Goal: Task Accomplishment & Management: Manage account settings

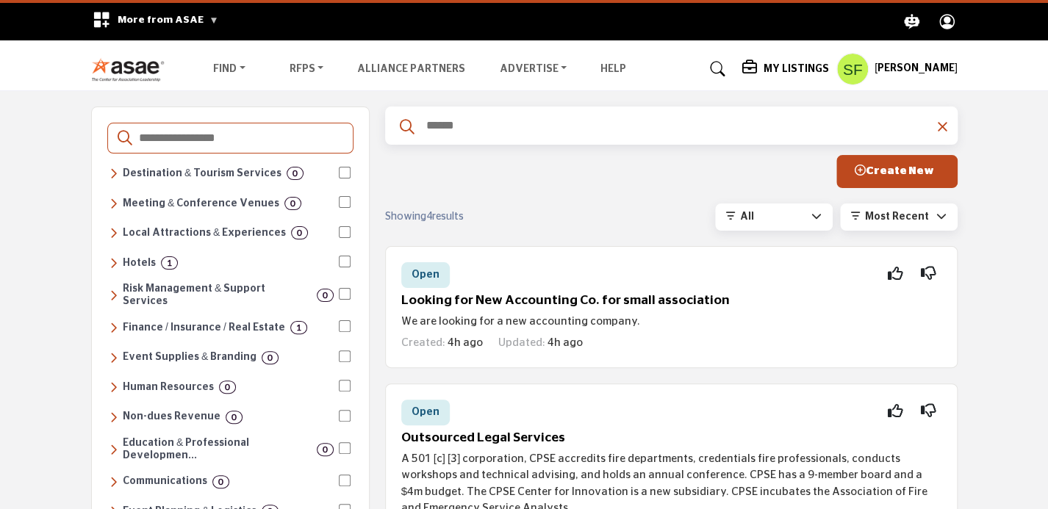
click at [946, 16] on icon "Profile .asae-eb-user-icon { fill: #ffffff; stroke-width: 0px; } .asae-eb-user-…" at bounding box center [947, 22] width 26 height 26
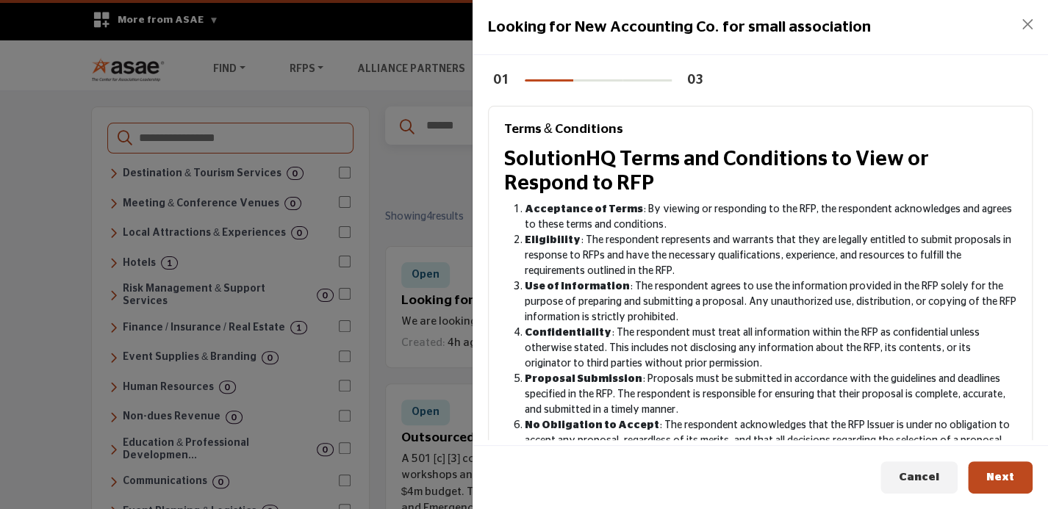
scroll to position [299, 0]
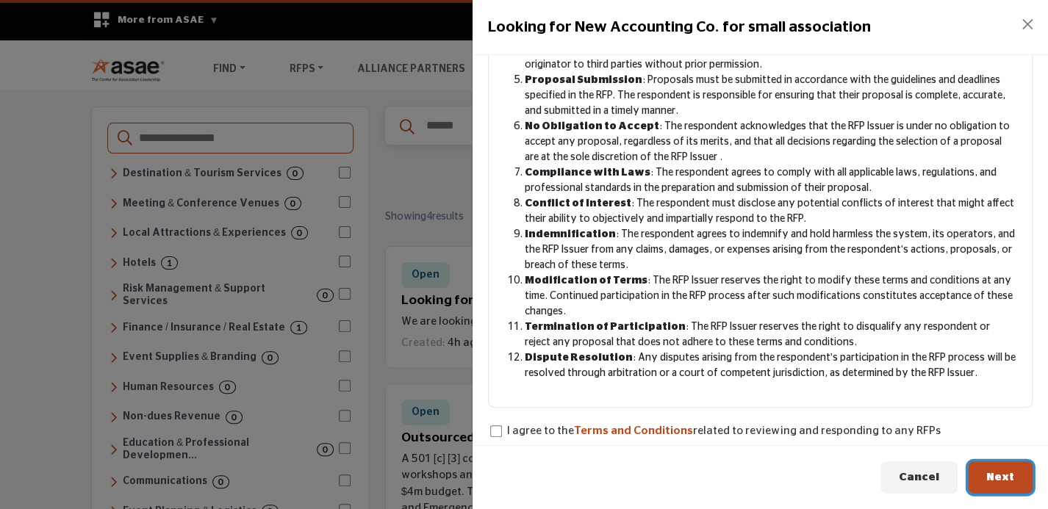
click at [1001, 477] on span "Next" at bounding box center [1000, 477] width 28 height 11
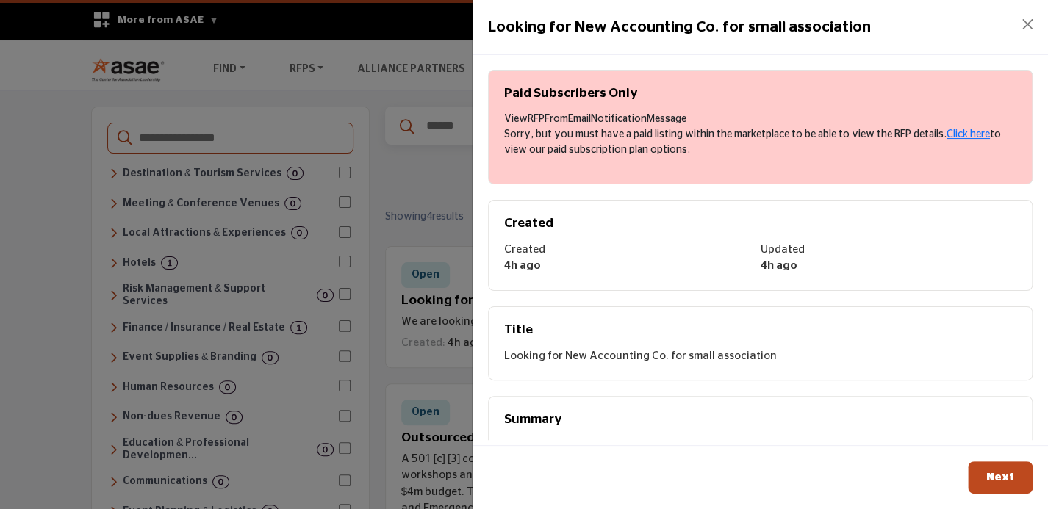
scroll to position [0, 0]
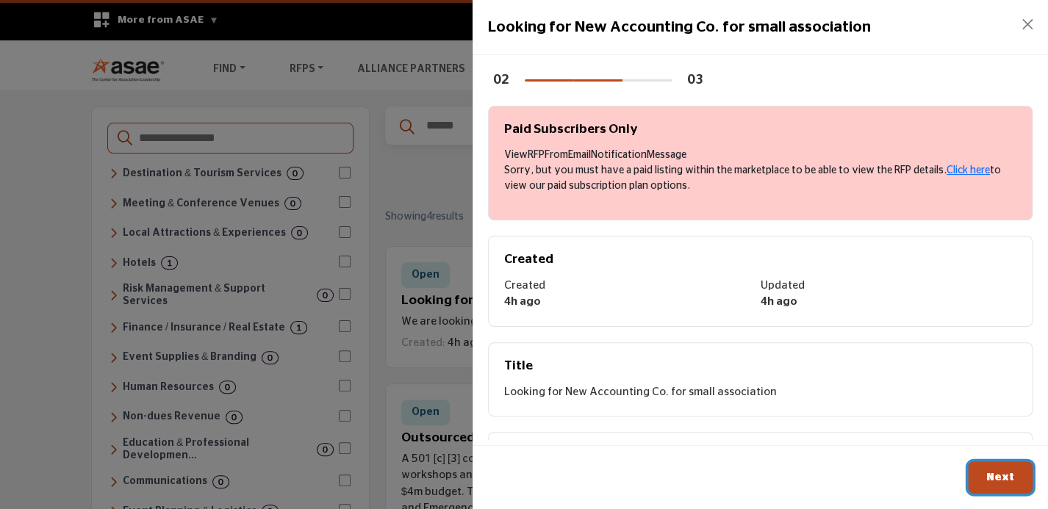
click at [1010, 473] on span "Next" at bounding box center [1000, 477] width 28 height 11
click at [1023, 26] on button "Close" at bounding box center [1027, 24] width 21 height 21
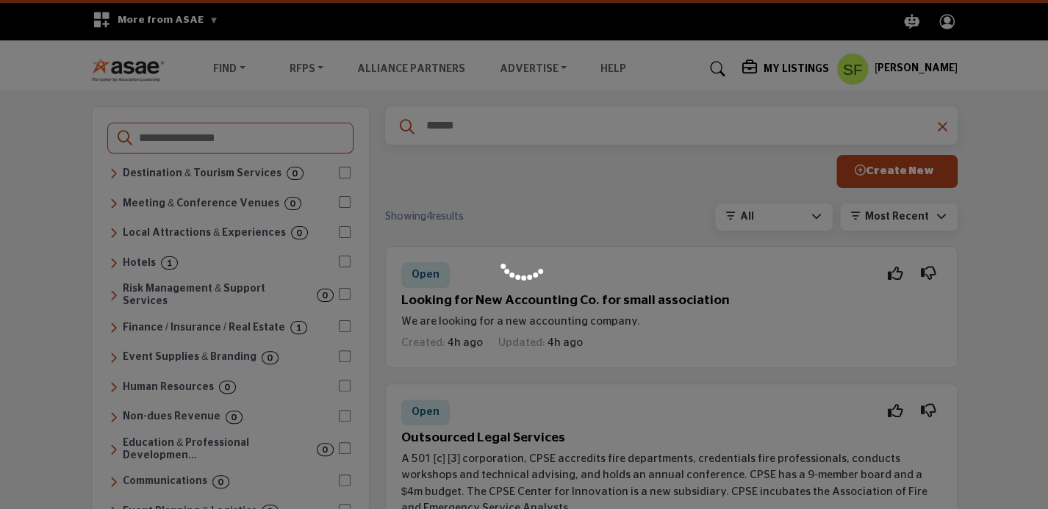
click at [904, 73] on div at bounding box center [524, 254] width 1048 height 509
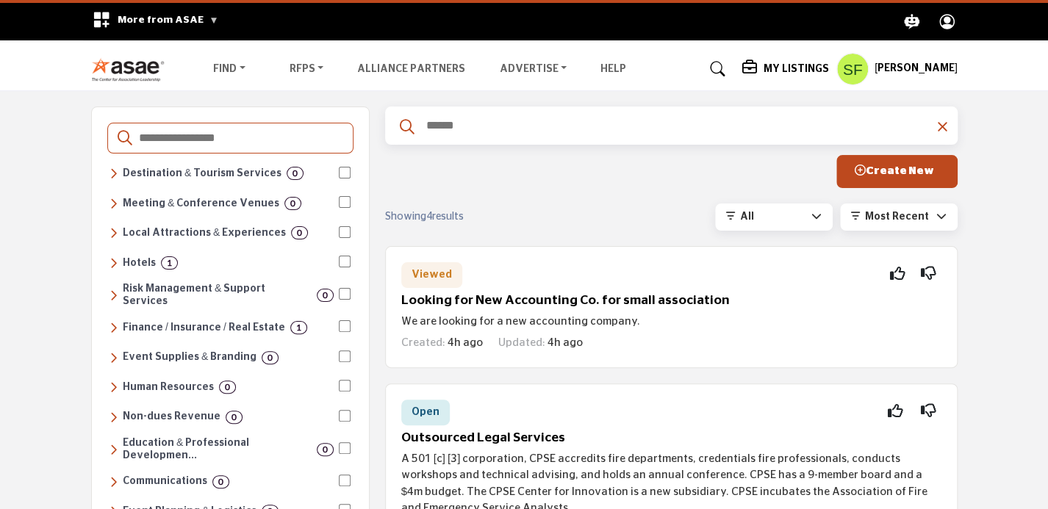
click at [905, 69] on h5 "[PERSON_NAME]" at bounding box center [916, 69] width 83 height 15
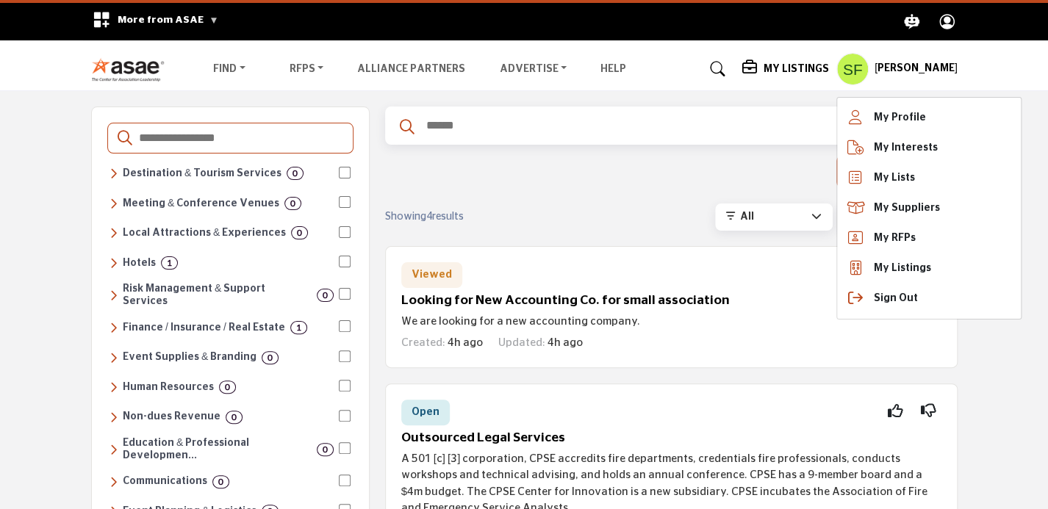
click at [905, 69] on h5 "[PERSON_NAME]" at bounding box center [916, 69] width 83 height 15
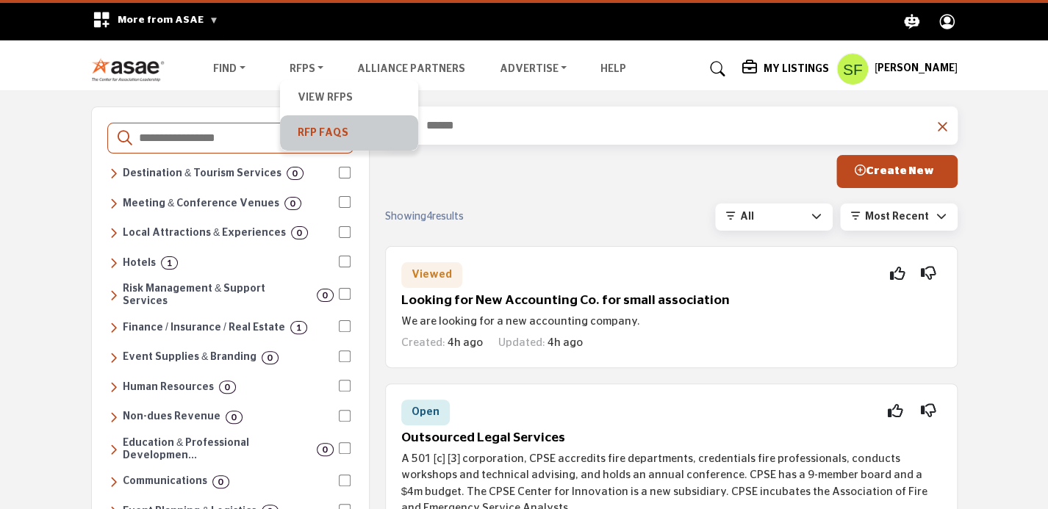
click at [317, 123] on link "RFP FAQs" at bounding box center [348, 133] width 123 height 21
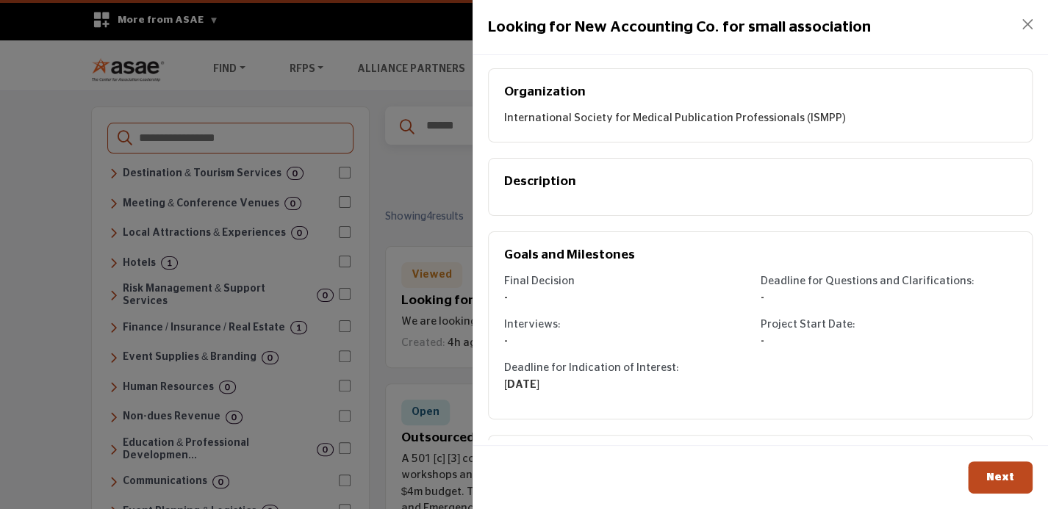
scroll to position [244, 0]
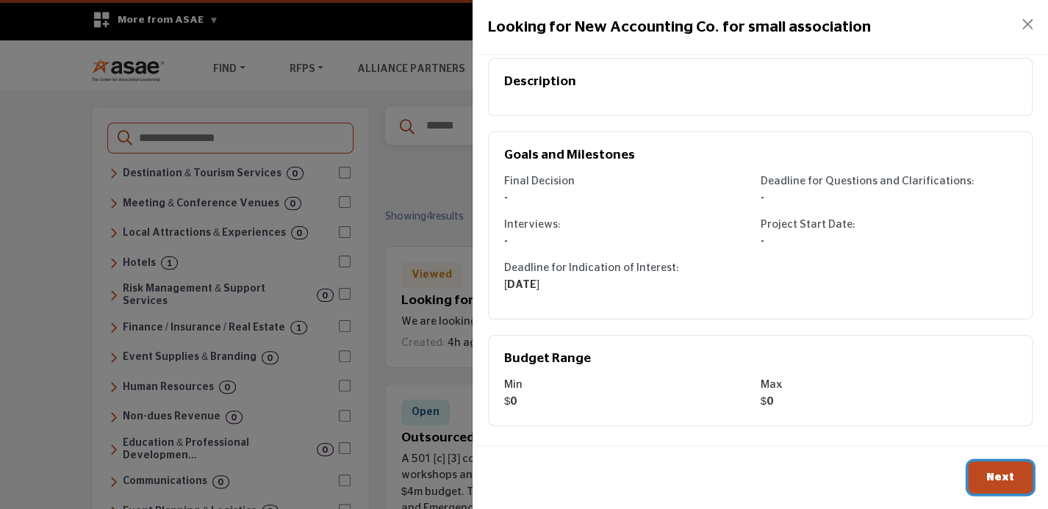
click at [989, 481] on span "Next" at bounding box center [1000, 477] width 28 height 11
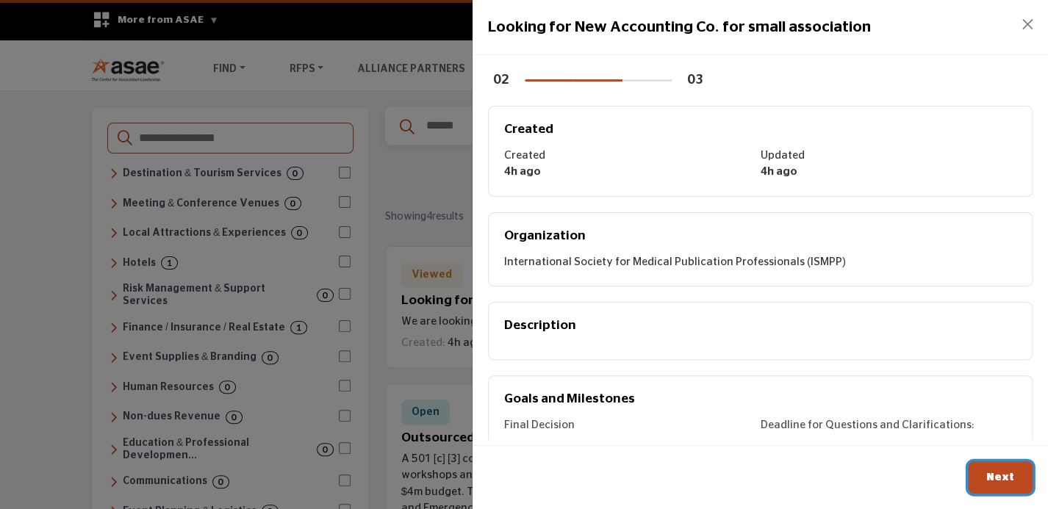
scroll to position [0, 0]
click at [1000, 475] on span "Next" at bounding box center [1000, 477] width 28 height 11
click at [1000, 478] on span "Next" at bounding box center [1000, 477] width 28 height 11
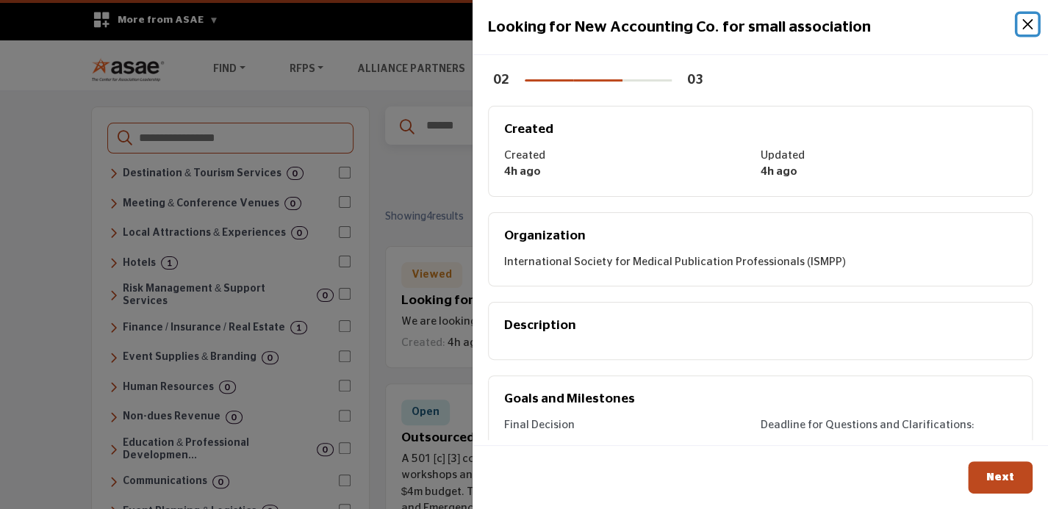
click at [1025, 26] on button "Close" at bounding box center [1027, 24] width 21 height 21
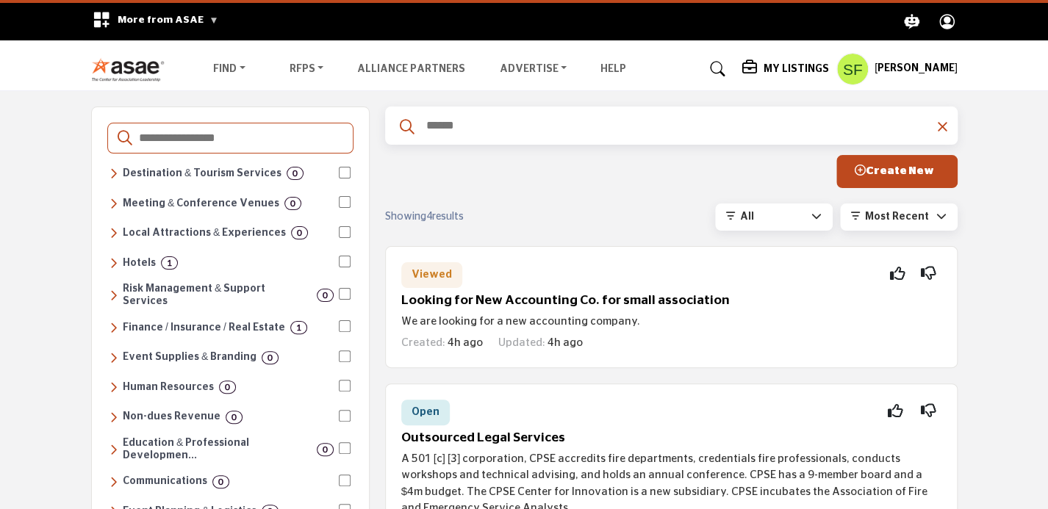
click at [637, 304] on h5 "Looking for New Accounting Co. for small association" at bounding box center [671, 300] width 540 height 15
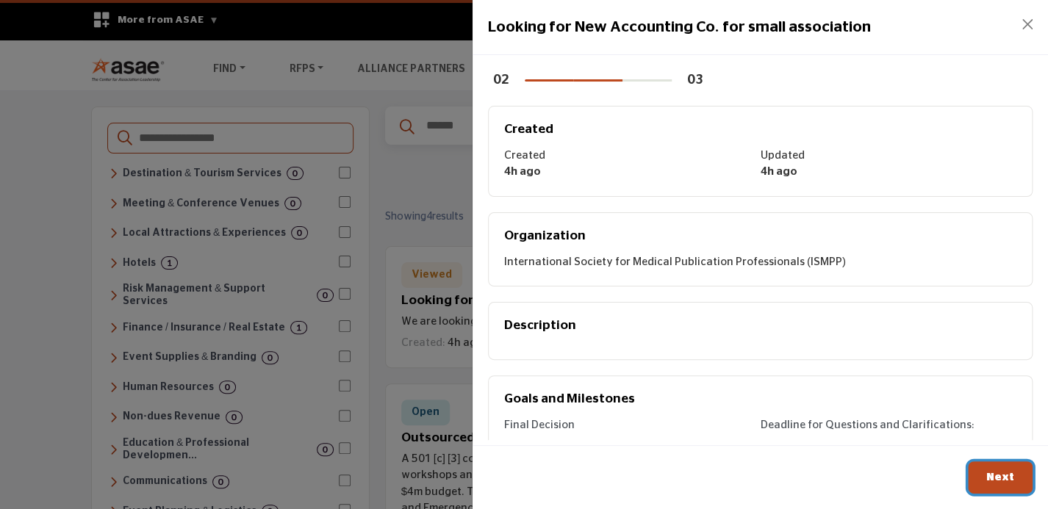
click at [973, 471] on button "Next" at bounding box center [1000, 478] width 65 height 33
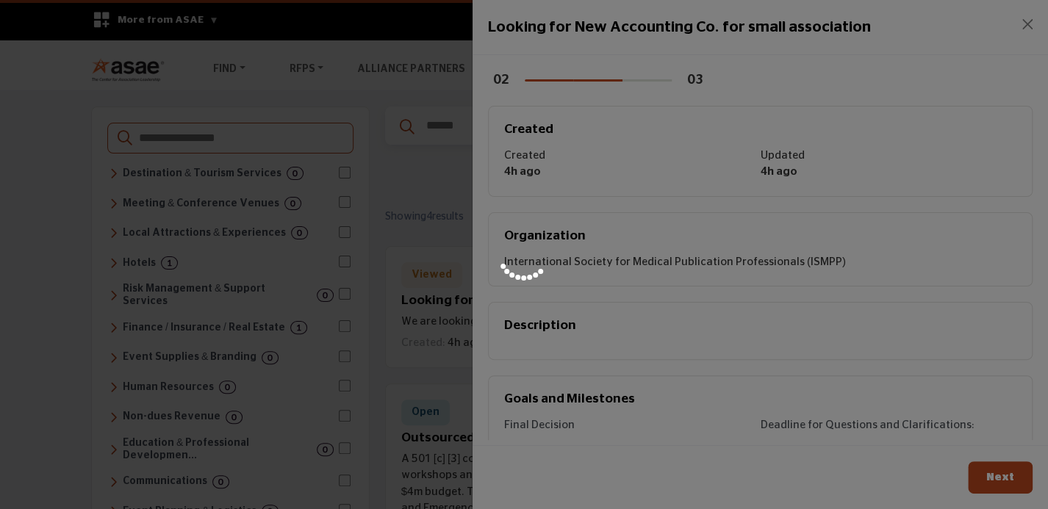
click at [988, 476] on div at bounding box center [524, 254] width 1048 height 509
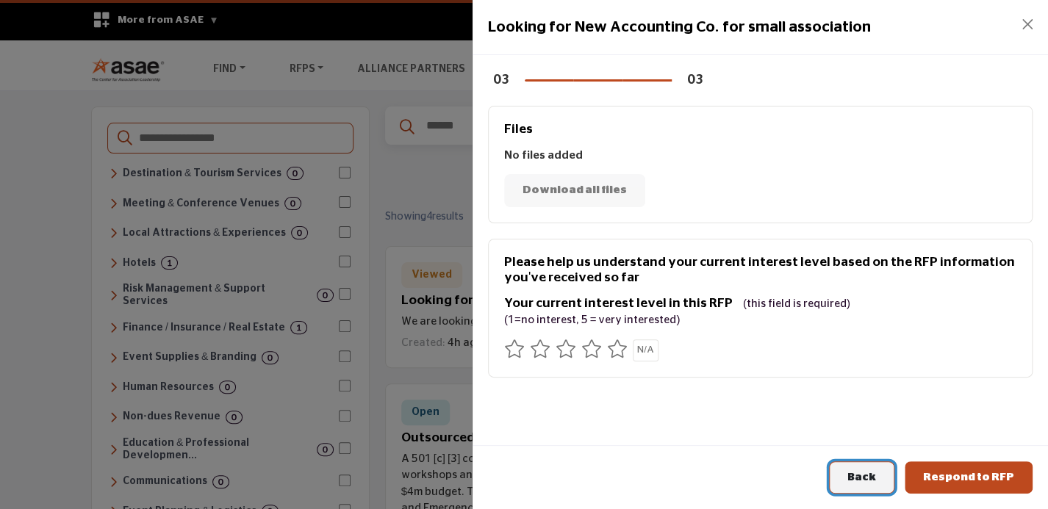
click at [884, 484] on button "Back" at bounding box center [861, 478] width 65 height 33
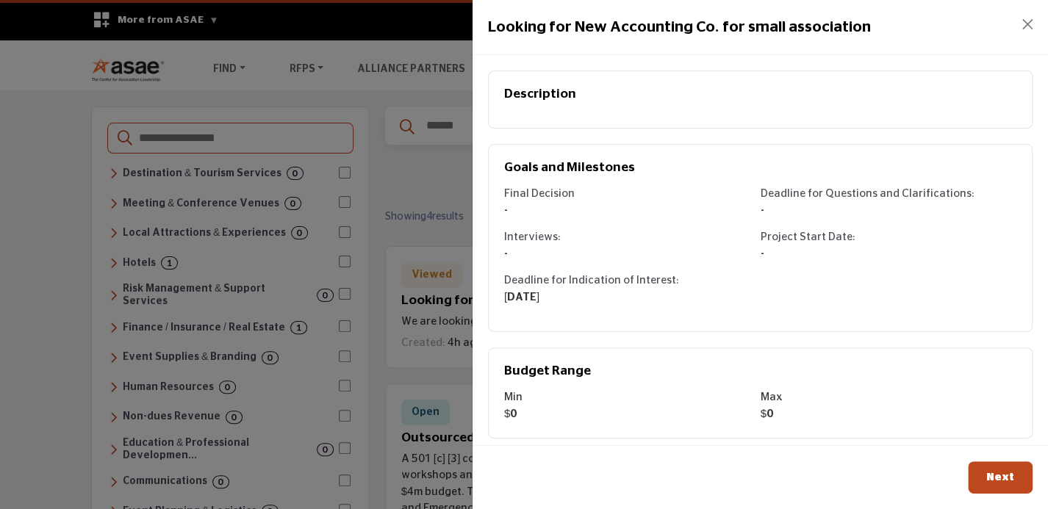
scroll to position [244, 0]
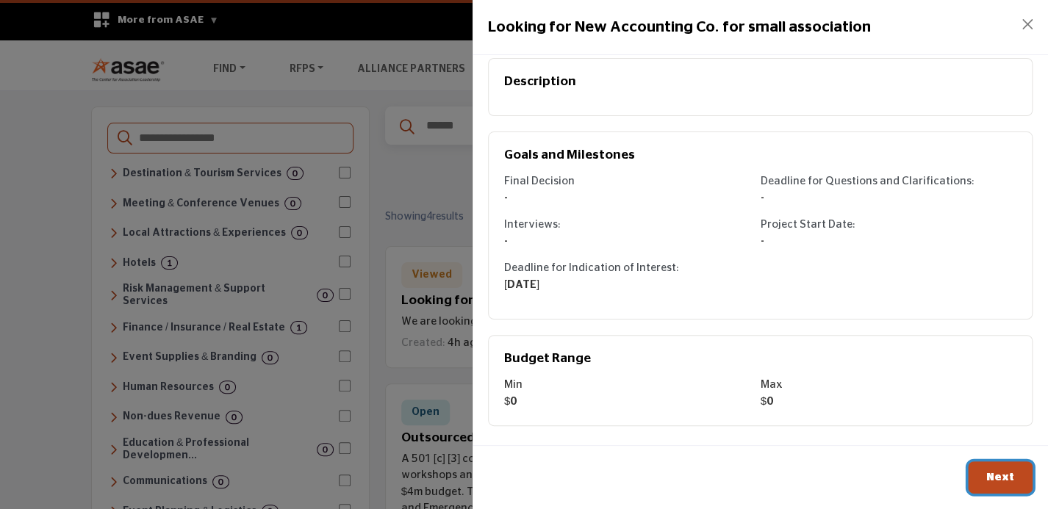
click at [992, 475] on span "Next" at bounding box center [1000, 477] width 28 height 11
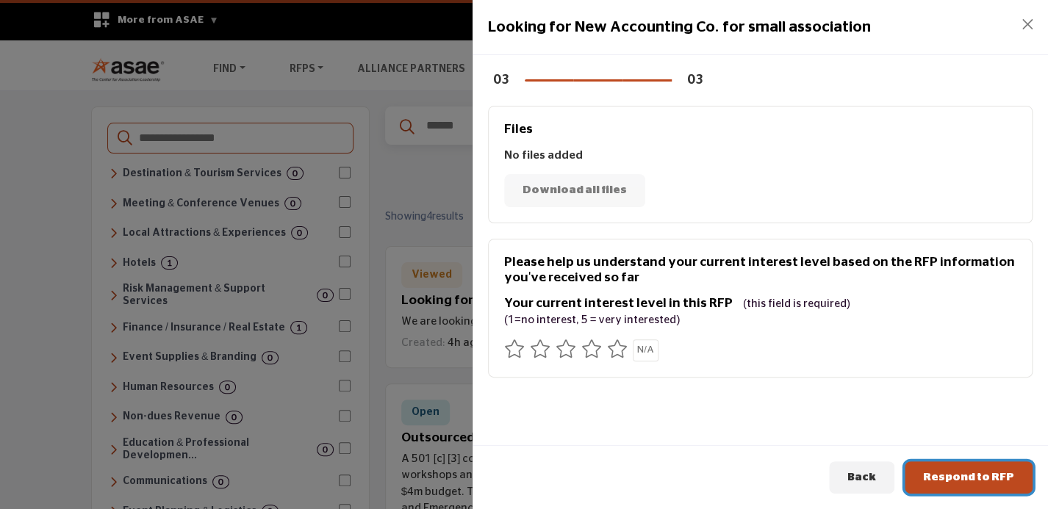
click at [987, 477] on span "Respond to RFP" at bounding box center [968, 477] width 91 height 11
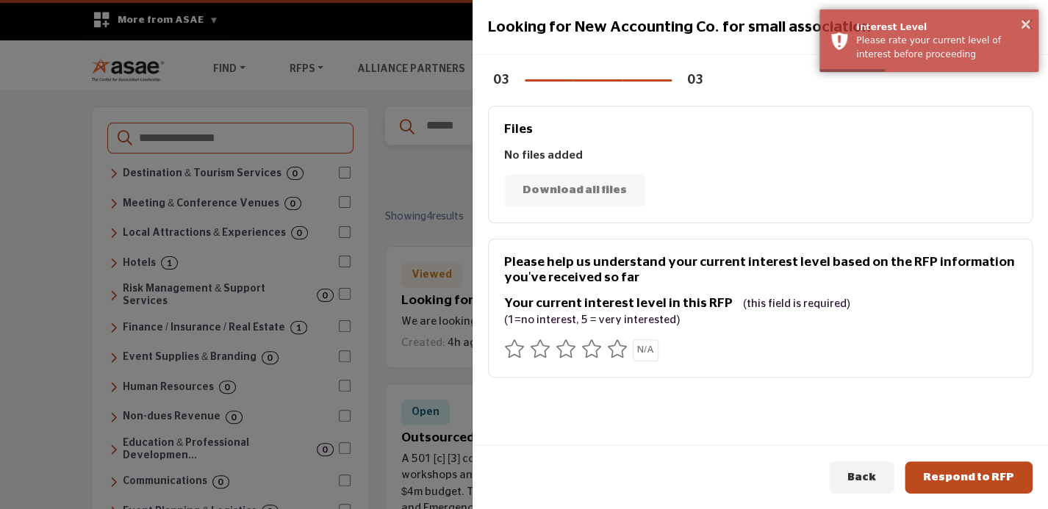
click at [624, 348] on icon at bounding box center [617, 349] width 21 height 18
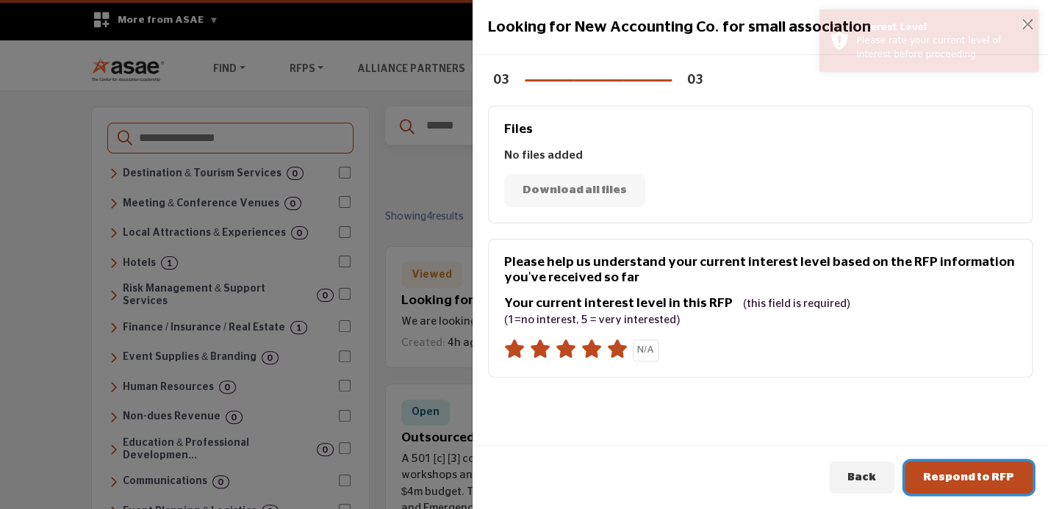
click at [989, 472] on span "Respond to RFP" at bounding box center [968, 477] width 91 height 11
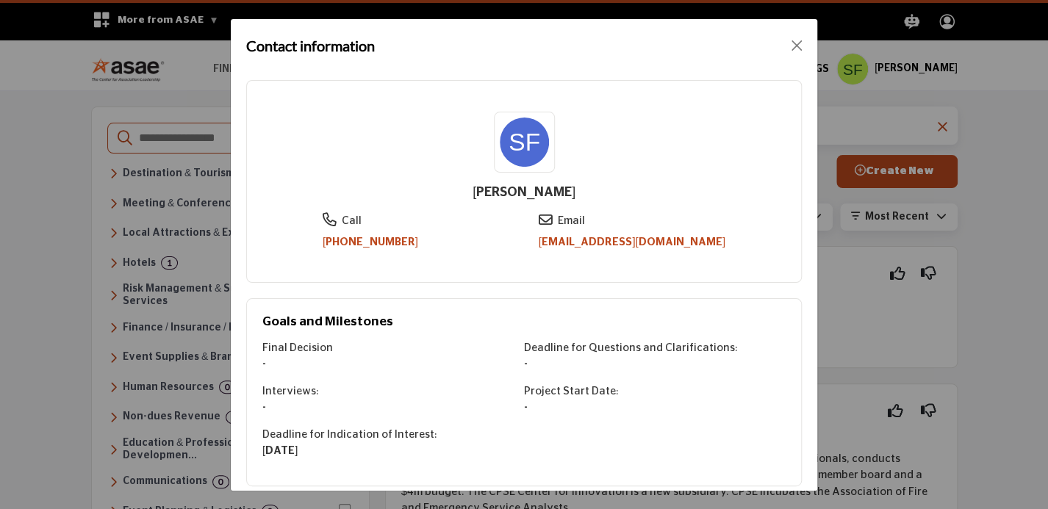
scroll to position [35, 0]
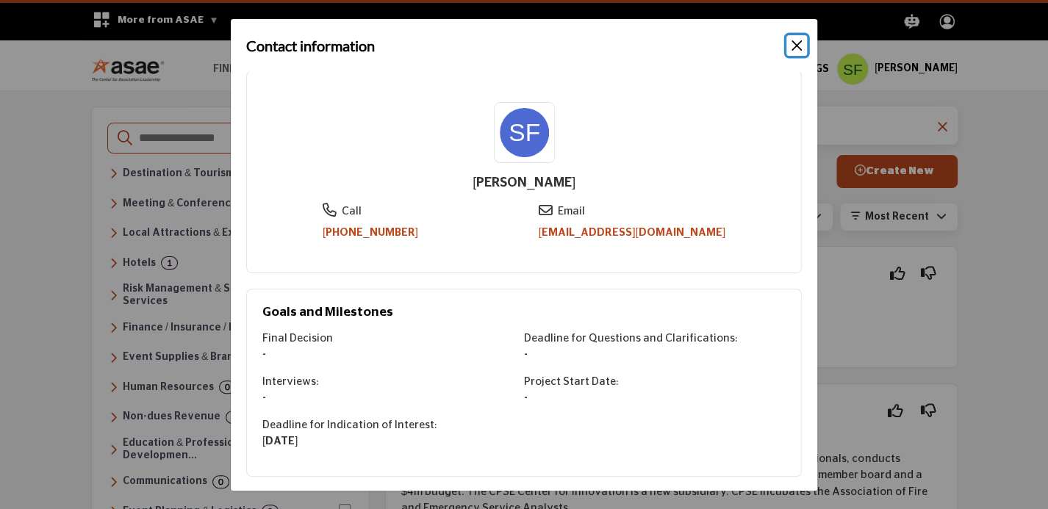
click at [794, 45] on button "Close" at bounding box center [796, 45] width 21 height 21
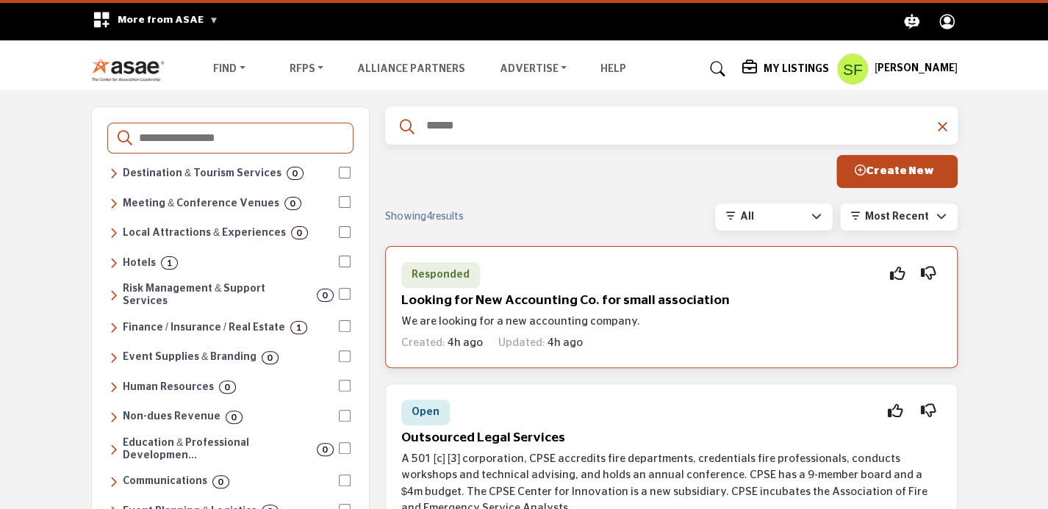
click at [689, 331] on div "Created: 4h ago Updated: 4h ago" at bounding box center [671, 341] width 540 height 22
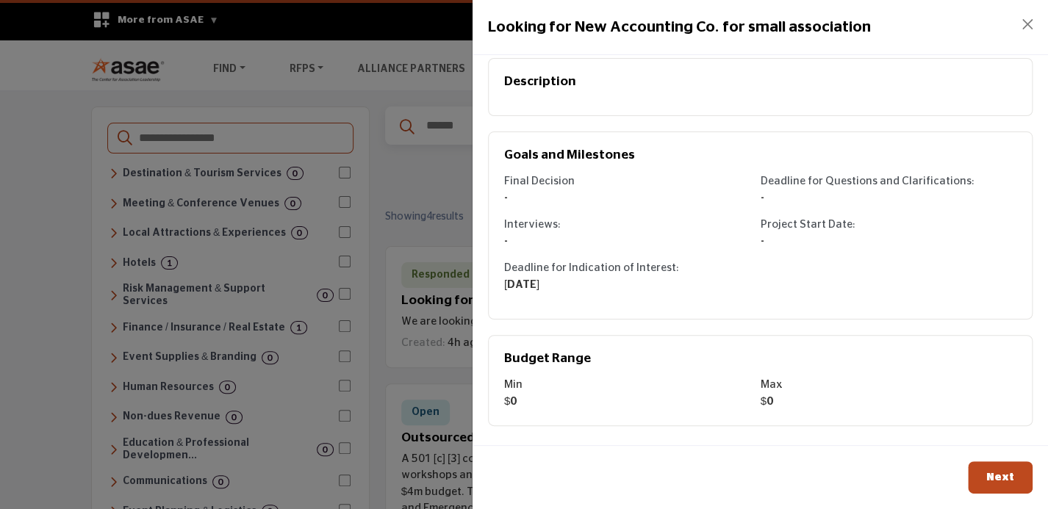
scroll to position [0, 0]
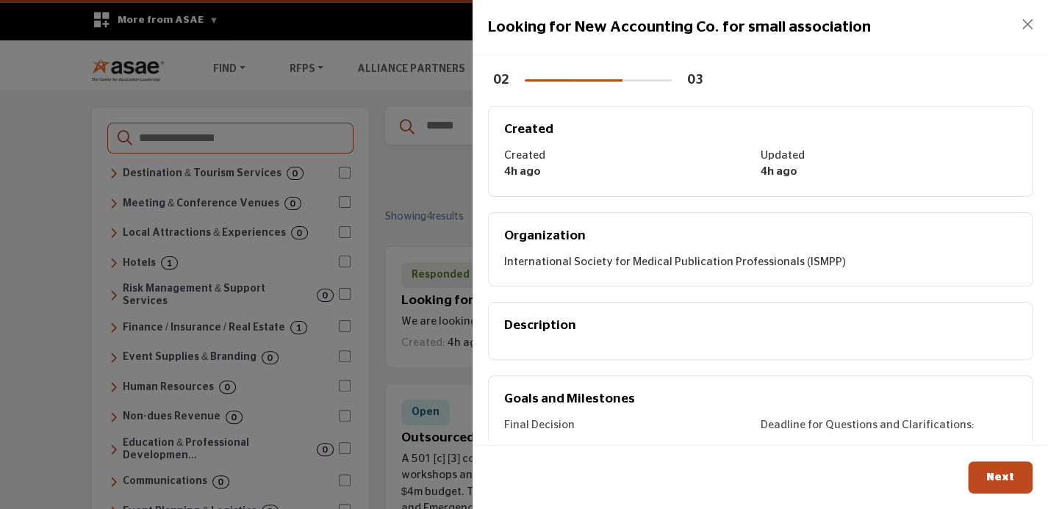
drag, startPoint x: 825, startPoint y: 262, endPoint x: 498, endPoint y: 278, distance: 327.4
click at [498, 278] on div "Organization International Society for Medical Publication Professionals (ISMPP)" at bounding box center [760, 249] width 545 height 75
copy div "International Society for Medical Publication Professionals (ISMPP)"
click at [846, 489] on div "Next" at bounding box center [760, 477] width 575 height 65
click at [1011, 475] on span "Next" at bounding box center [1000, 477] width 28 height 11
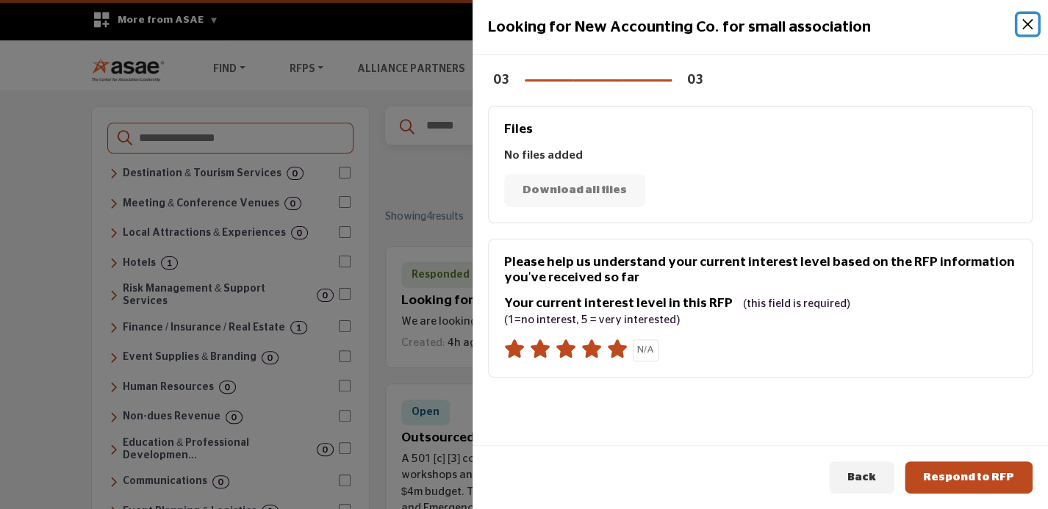
click at [1024, 21] on button "Close" at bounding box center [1027, 24] width 21 height 21
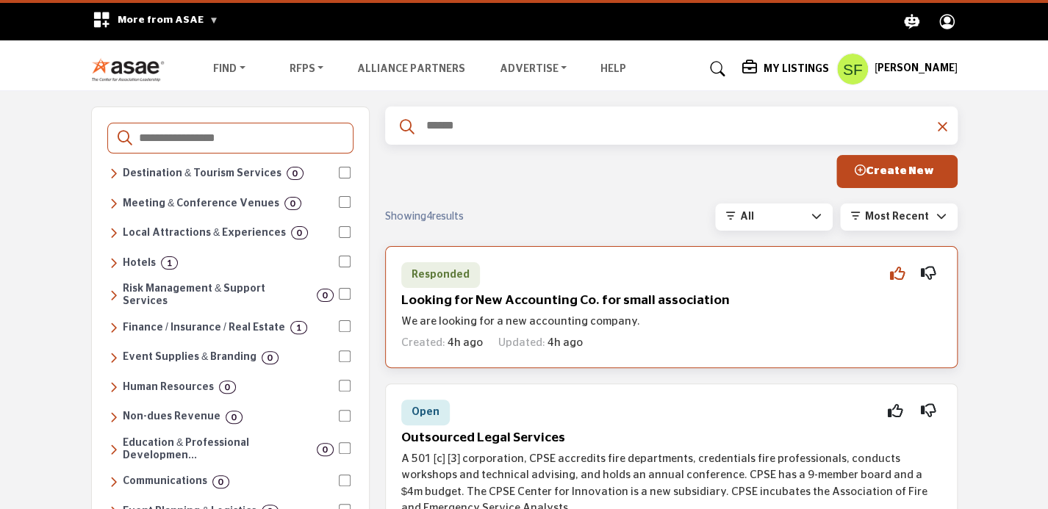
click at [894, 274] on icon at bounding box center [897, 273] width 15 height 1
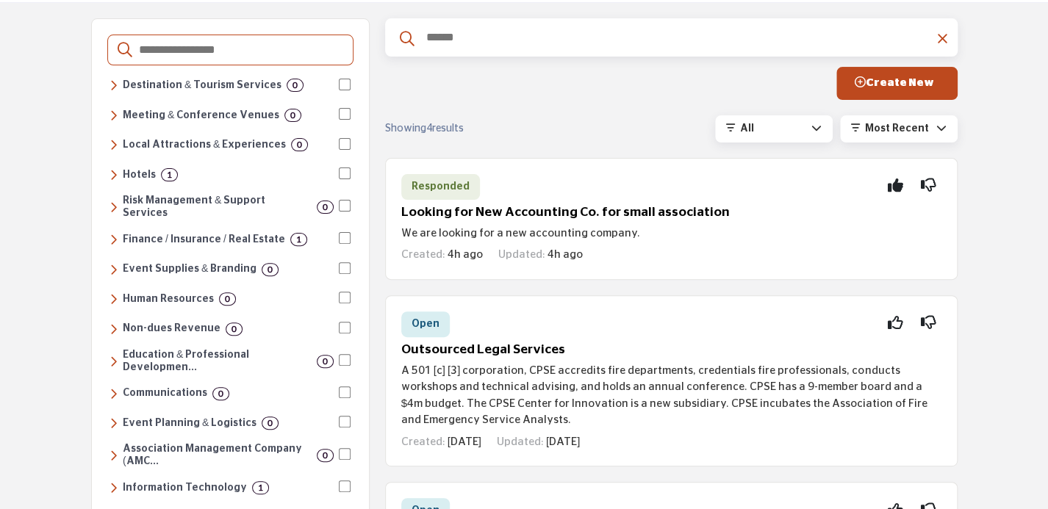
scroll to position [155, 0]
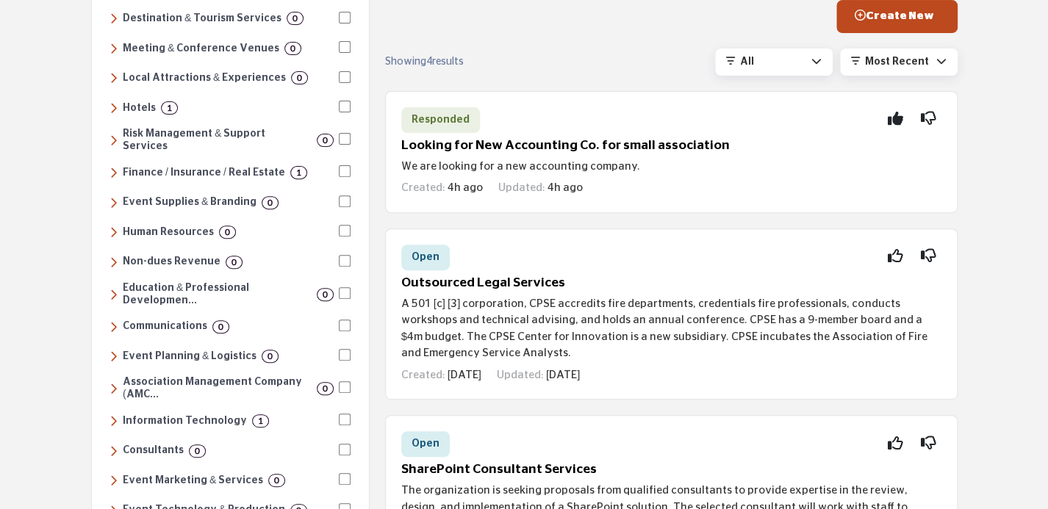
click at [110, 166] on icon at bounding box center [114, 172] width 8 height 13
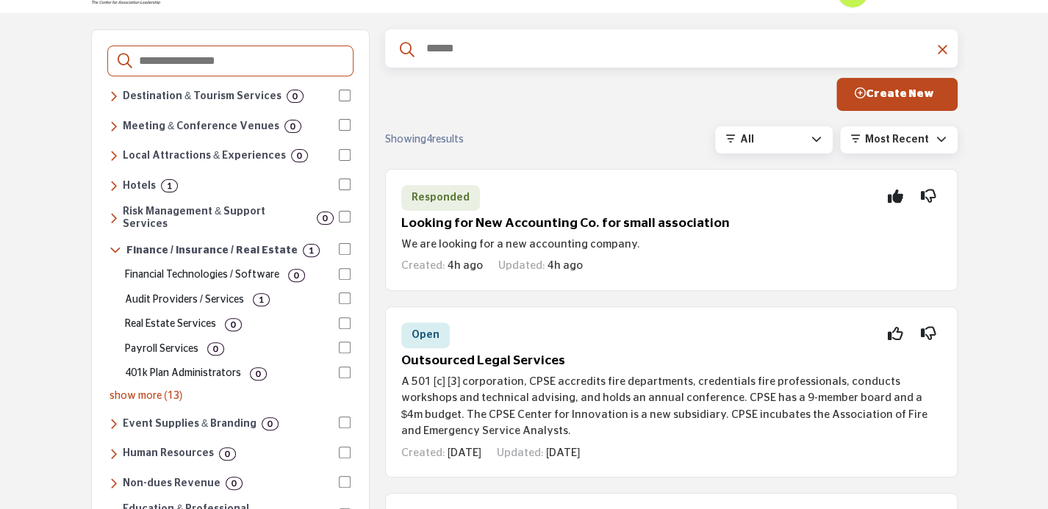
scroll to position [0, 0]
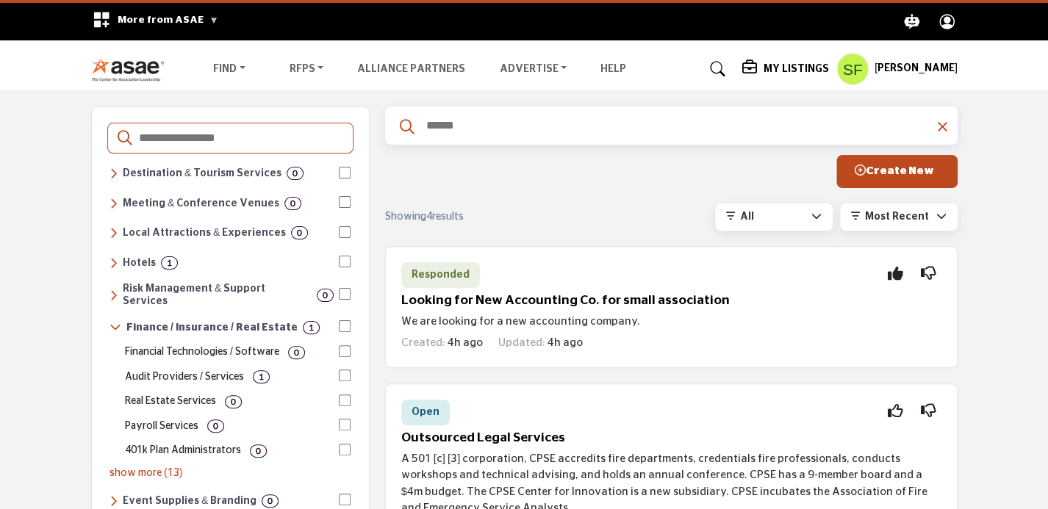
click at [495, 123] on input "text" at bounding box center [678, 125] width 507 height 19
type input "**********"
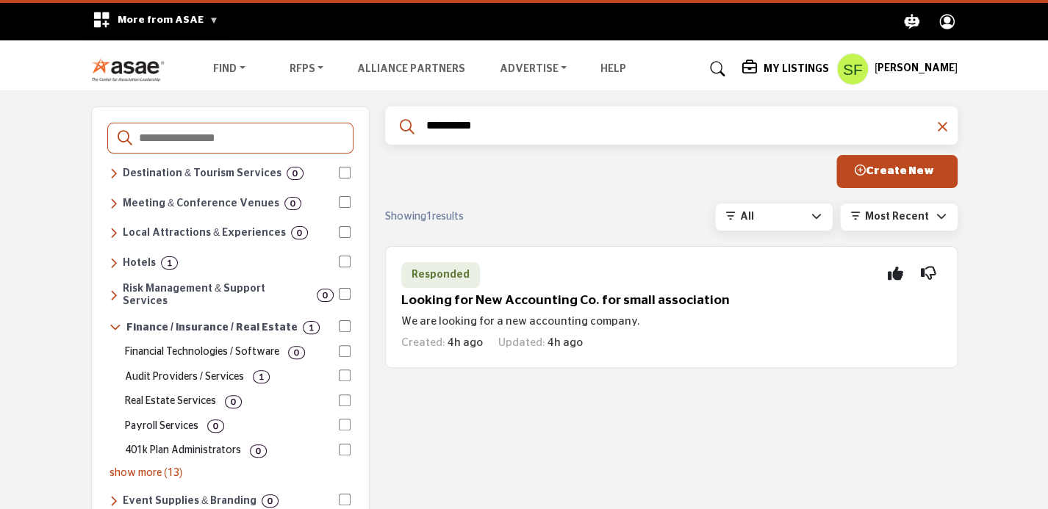
click at [783, 68] on h5 "My Listings" at bounding box center [796, 68] width 65 height 13
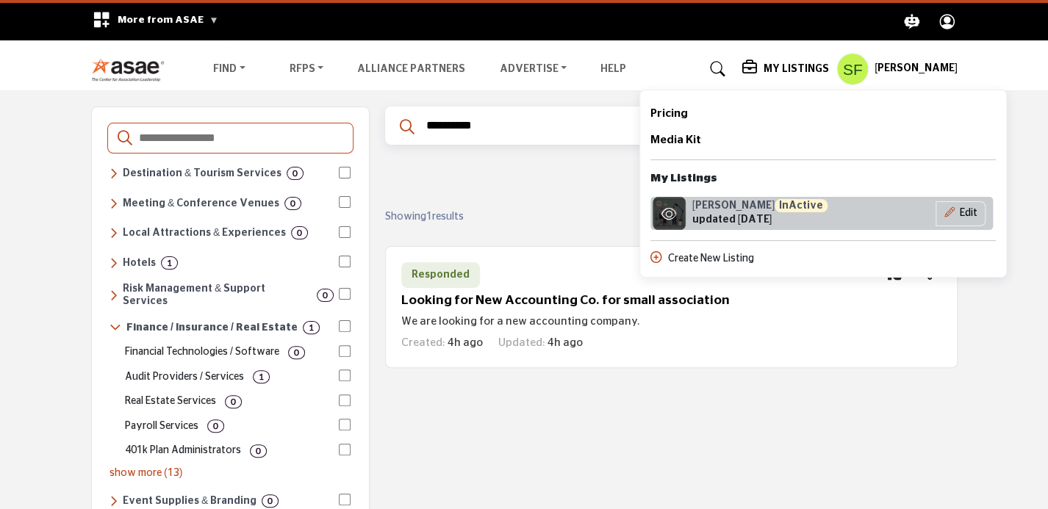
click at [808, 215] on div "Chazin InActive updated 2 days ago" at bounding box center [750, 213] width 201 height 33
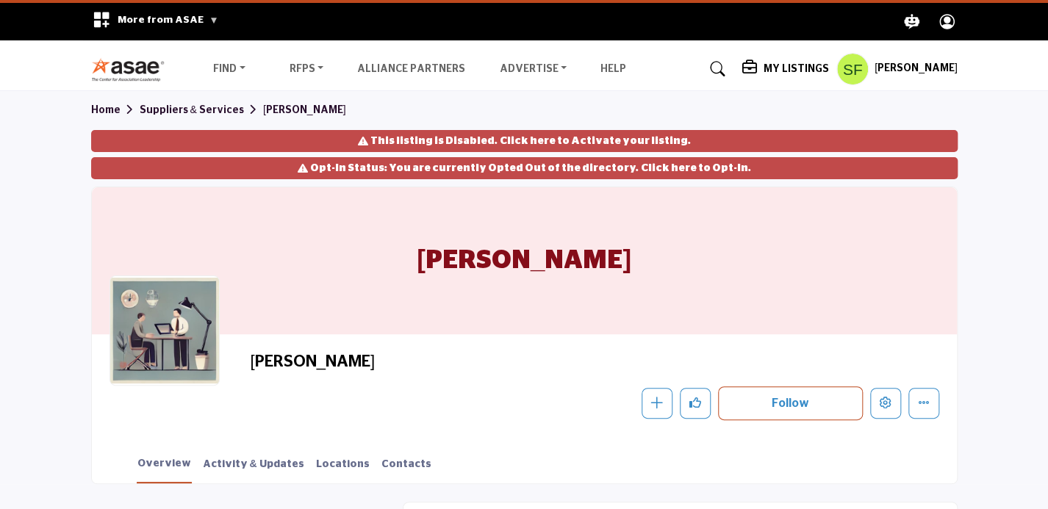
click at [600, 138] on link "Click here to Activate your listing." at bounding box center [595, 141] width 191 height 15
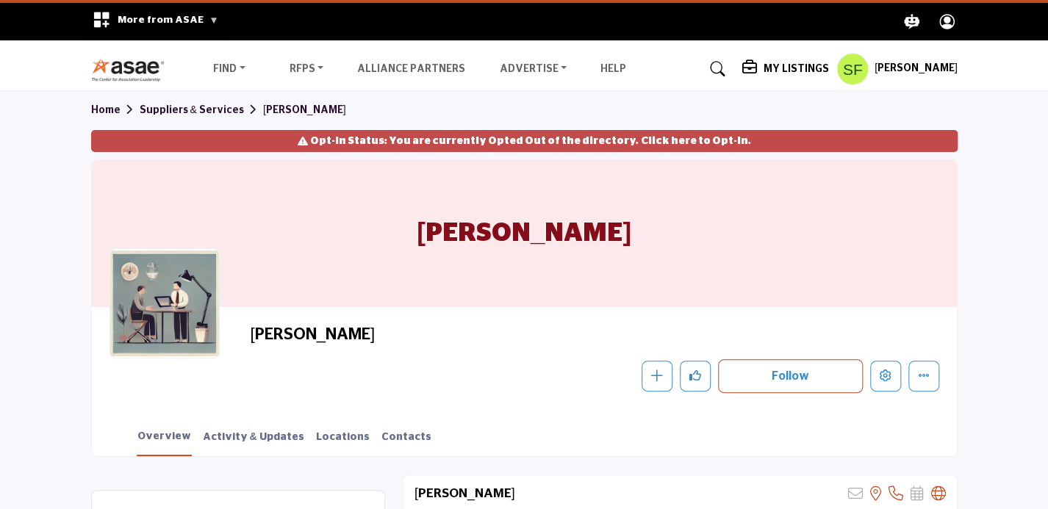
click at [672, 140] on link "Click here to Opt-In." at bounding box center [696, 141] width 110 height 15
click at [649, 133] on div "Opt-In Status: You are currently Opted Out of the directory. Click here to Opt-…" at bounding box center [524, 141] width 867 height 22
click at [647, 143] on link "Click here to Opt-In." at bounding box center [696, 141] width 110 height 15
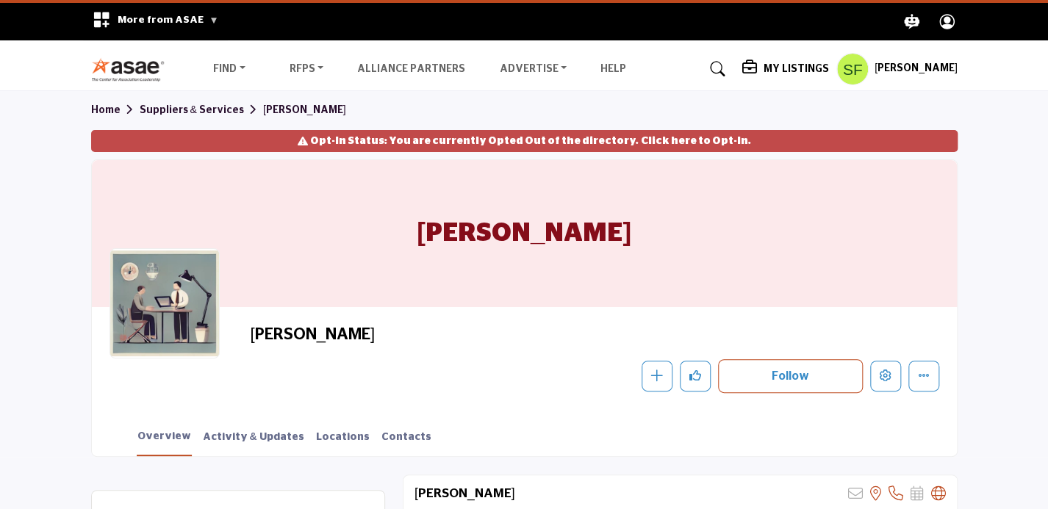
click at [647, 143] on link "Click here to Opt-In." at bounding box center [696, 141] width 110 height 15
click at [689, 138] on link "Click here to Opt-In." at bounding box center [696, 141] width 110 height 15
click at [664, 140] on link "Click here to Opt-In." at bounding box center [696, 141] width 110 height 15
click at [660, 137] on link "Click here to Opt-In." at bounding box center [696, 141] width 110 height 15
click at [933, 72] on h5 "[PERSON_NAME]" at bounding box center [916, 69] width 83 height 15
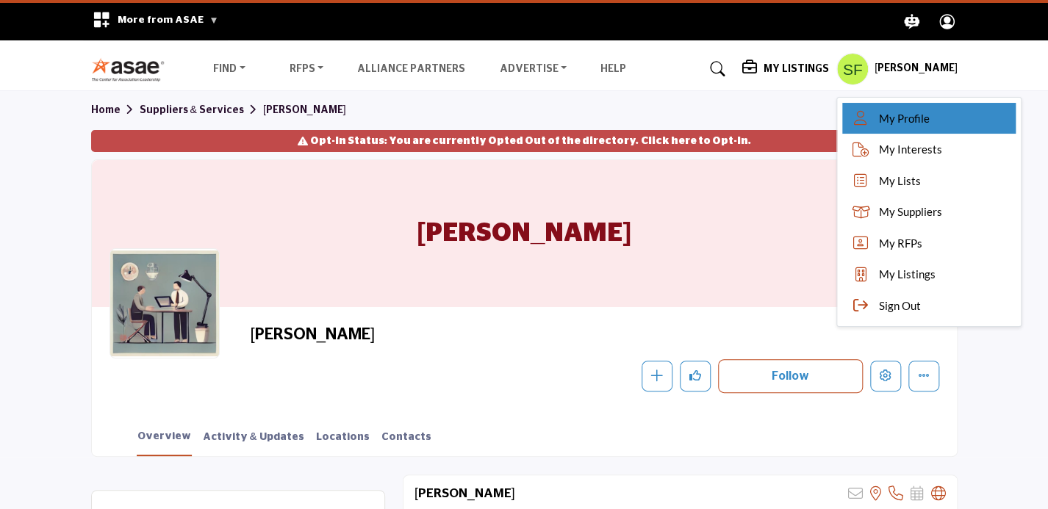
click at [922, 123] on span "My Profile" at bounding box center [904, 118] width 51 height 17
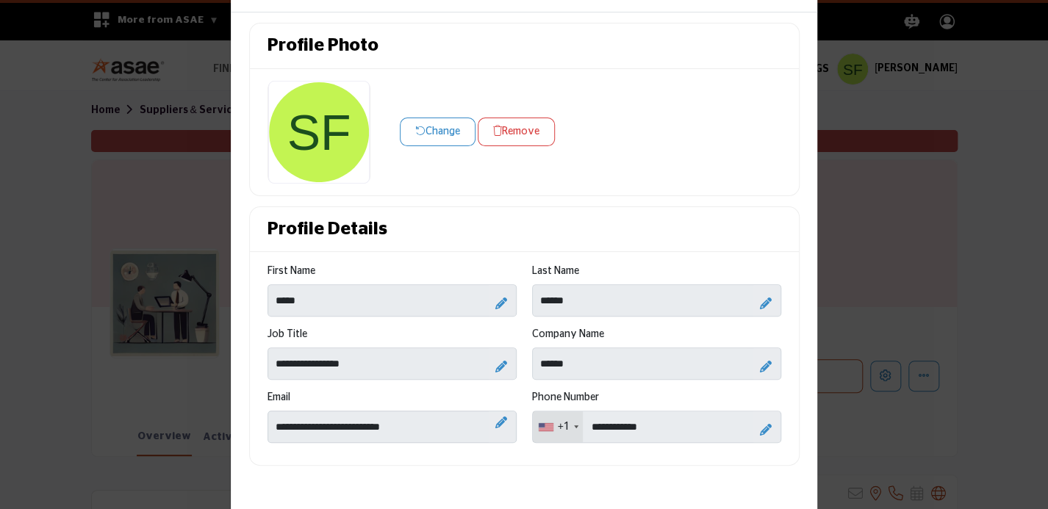
scroll to position [71, 0]
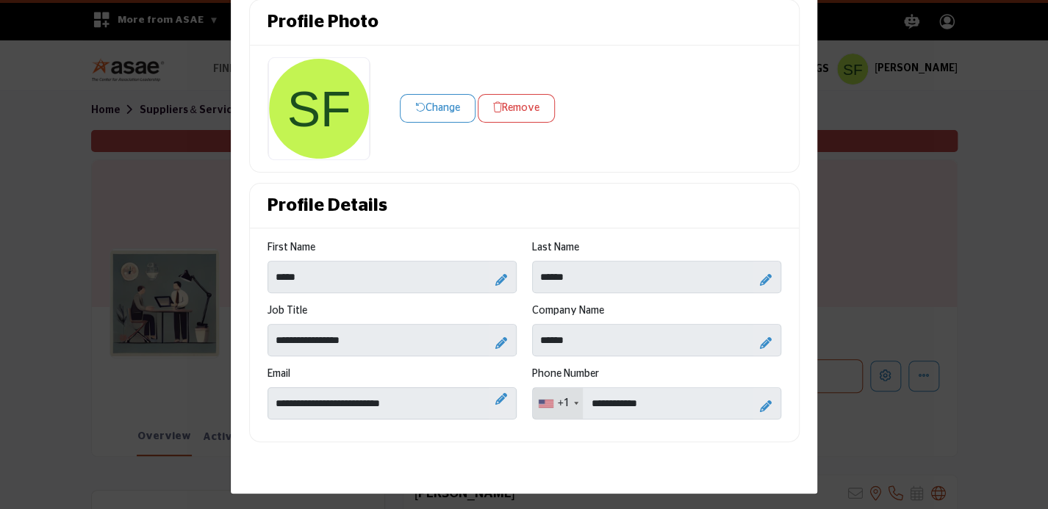
click at [451, 112] on button "Change" at bounding box center [438, 108] width 76 height 29
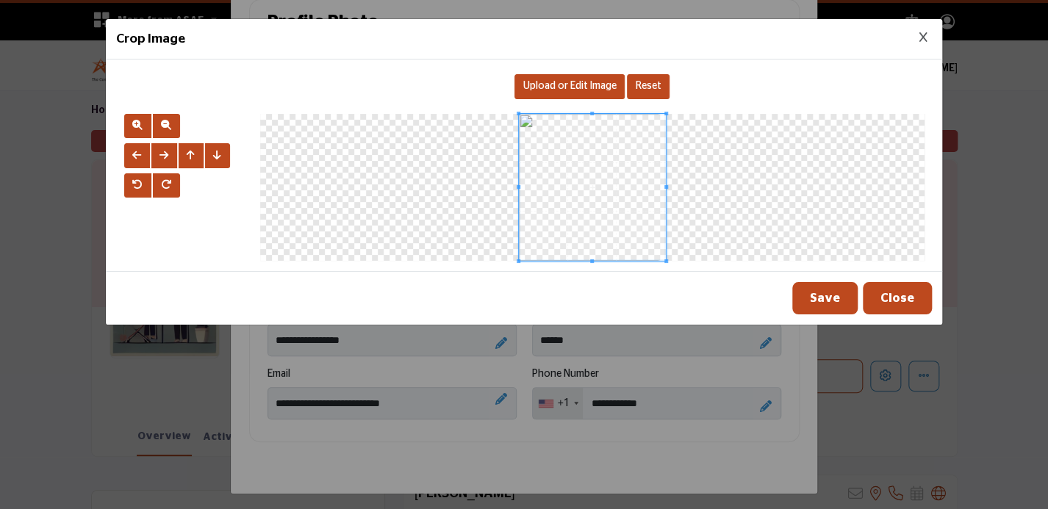
click at [925, 40] on icon "Close Image Upload Modal" at bounding box center [923, 37] width 8 height 10
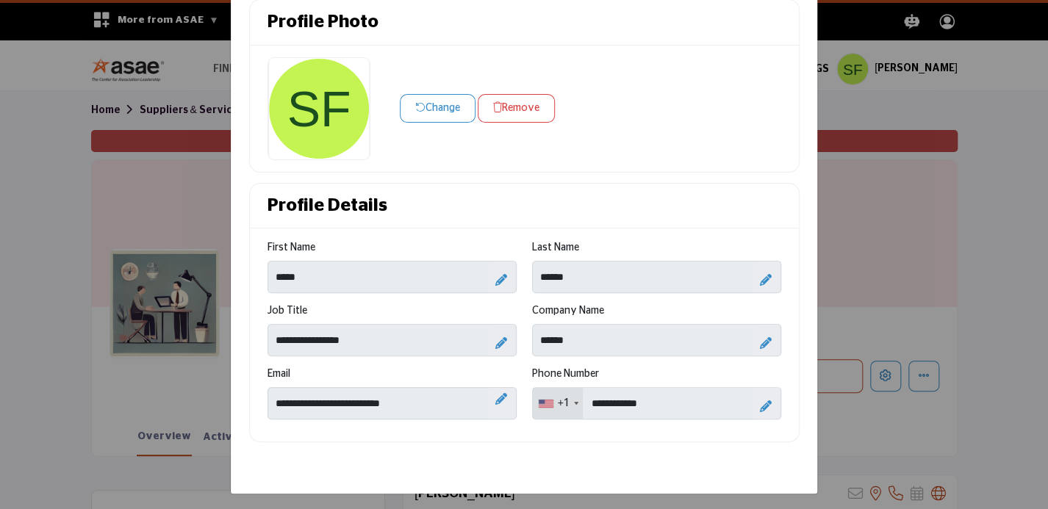
click at [511, 109] on button "Remove" at bounding box center [516, 108] width 77 height 29
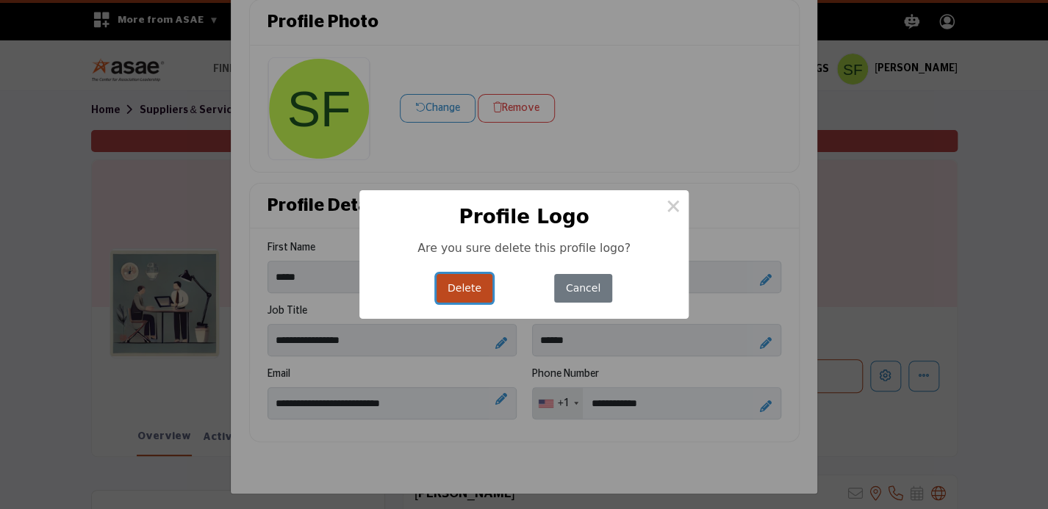
click at [474, 287] on button "Delete" at bounding box center [465, 288] width 57 height 29
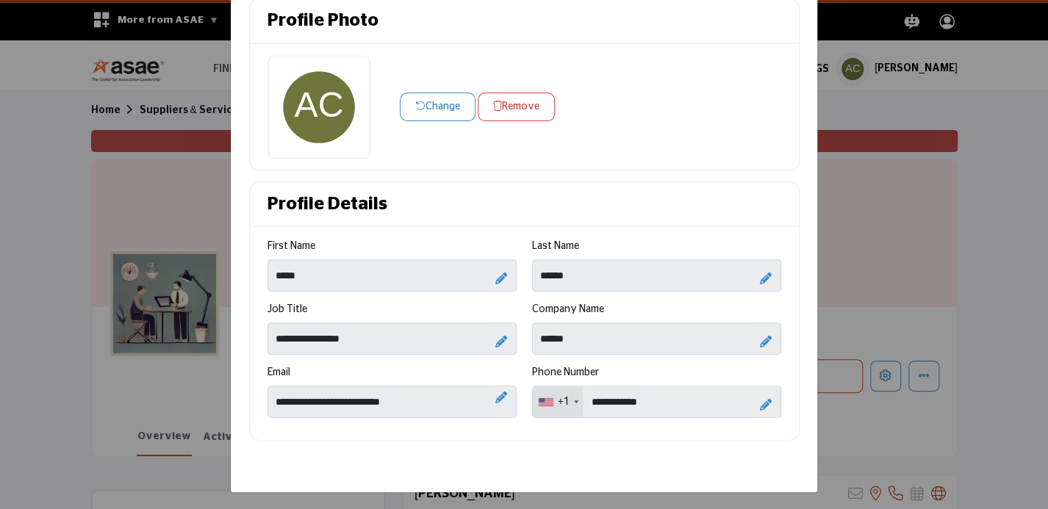
scroll to position [0, 0]
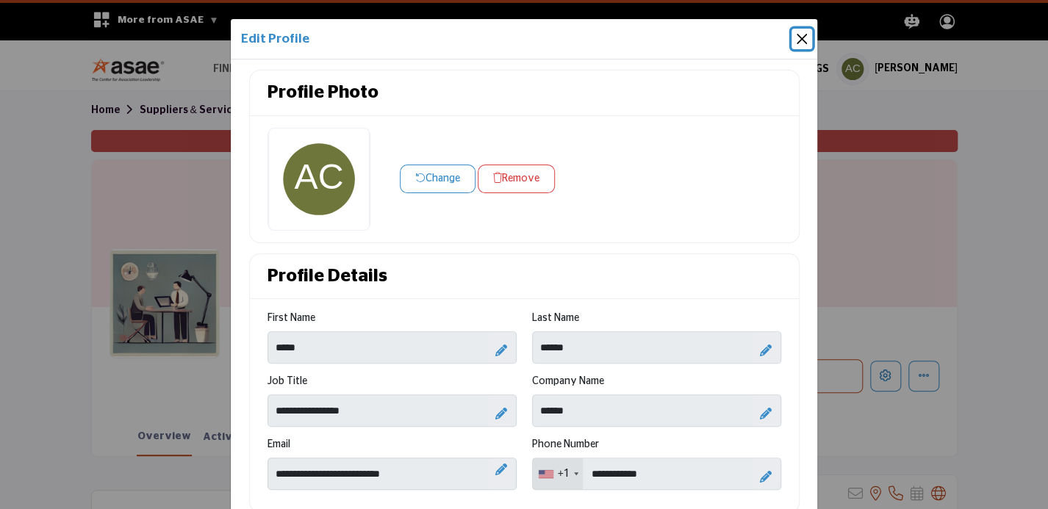
click at [804, 32] on button "Close" at bounding box center [802, 39] width 21 height 21
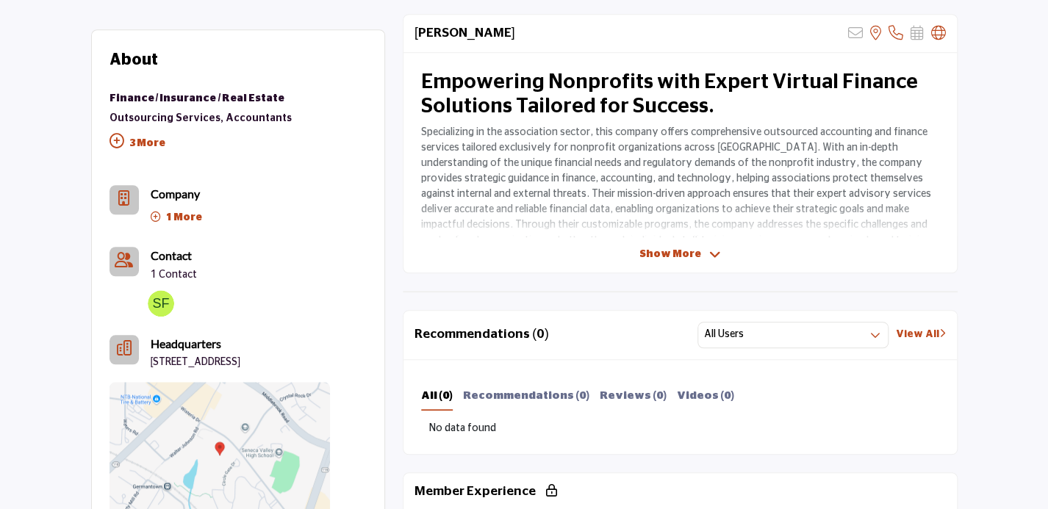
scroll to position [543, 0]
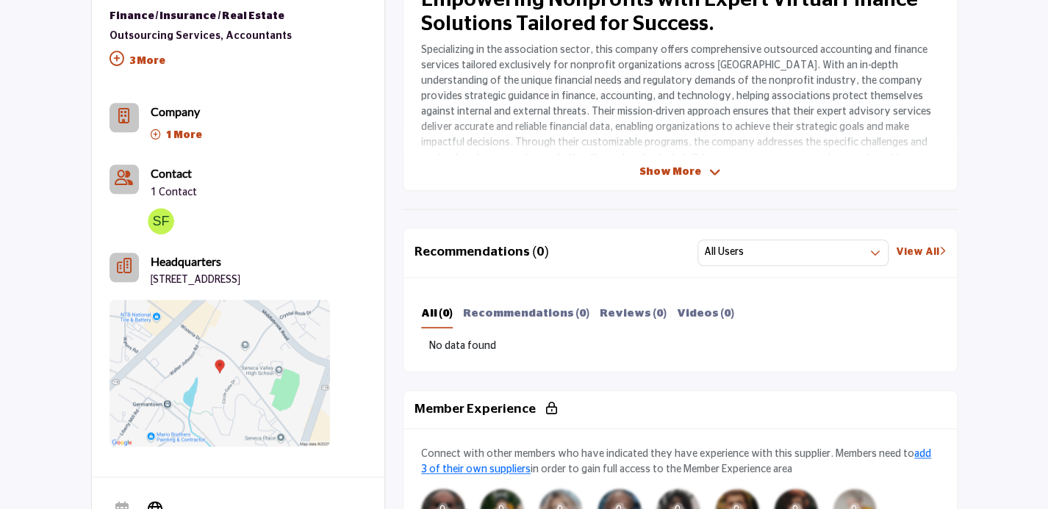
click at [175, 179] on b "Contact" at bounding box center [171, 173] width 41 height 14
click at [178, 175] on b "Contact" at bounding box center [171, 173] width 41 height 14
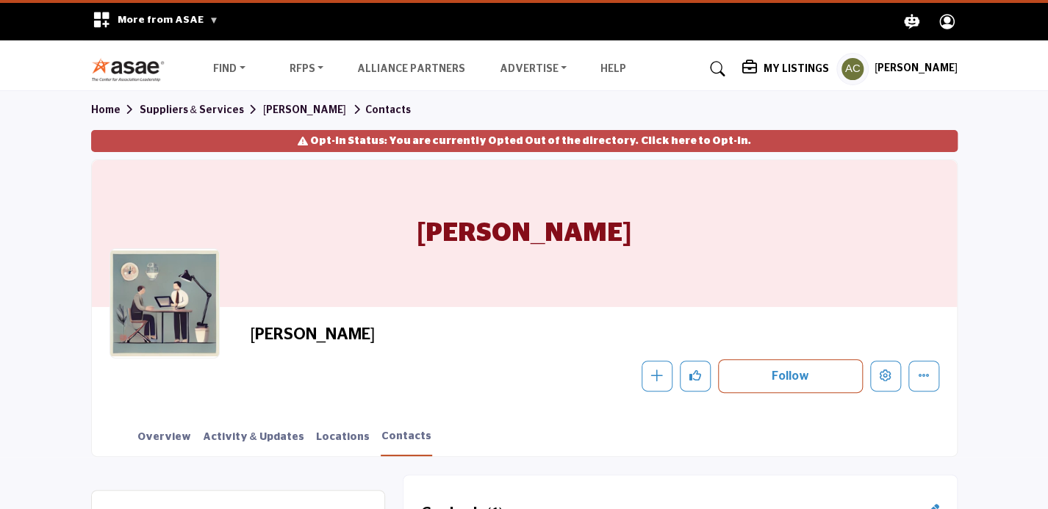
click at [692, 140] on link "Click here to Opt-In." at bounding box center [696, 141] width 110 height 15
click at [684, 137] on link "Click here to Opt-In." at bounding box center [696, 141] width 110 height 15
click at [933, 65] on h5 "[PERSON_NAME]" at bounding box center [916, 69] width 83 height 15
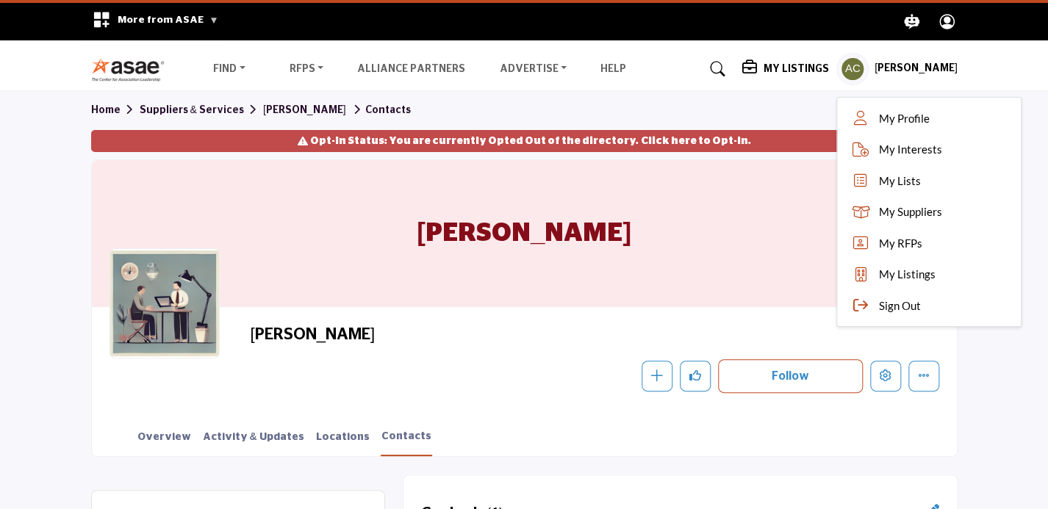
click at [945, 20] on circle "Explore ASAE" at bounding box center [947, 19] width 7 height 7
